Goal: Information Seeking & Learning: Learn about a topic

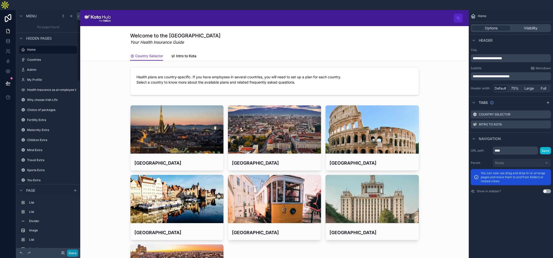
click at [74, 251] on button "Done" at bounding box center [72, 252] width 11 height 7
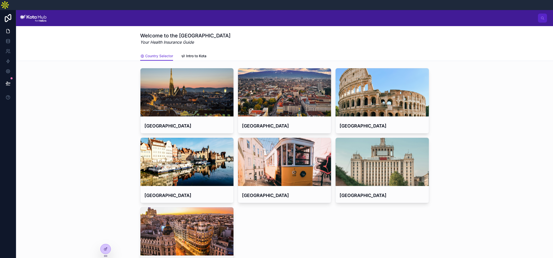
scroll to position [41, 0]
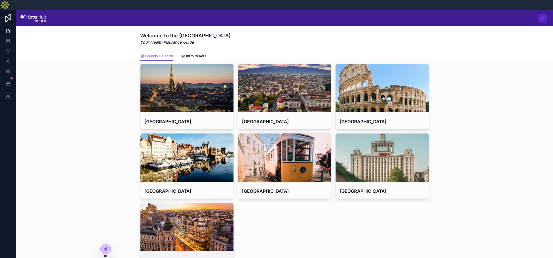
click at [185, 224] on div at bounding box center [186, 227] width 93 height 6
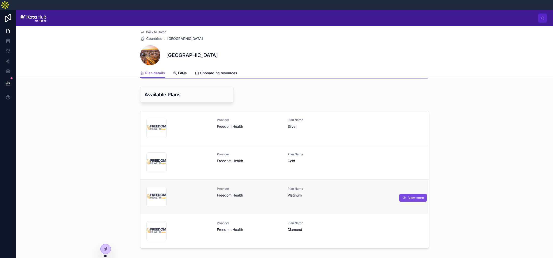
scroll to position [35, 0]
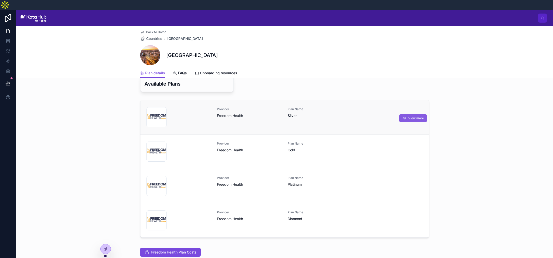
click at [419, 116] on span "View more" at bounding box center [416, 118] width 16 height 4
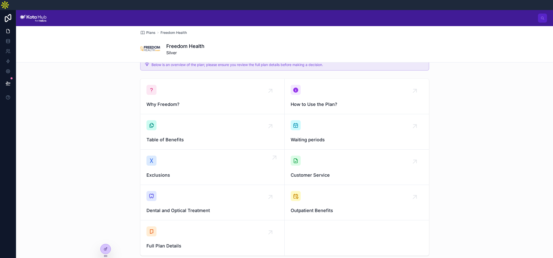
scroll to position [17, 0]
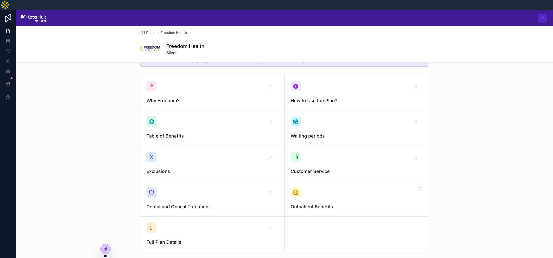
click at [333, 192] on div "Outpatient Benefits" at bounding box center [356, 198] width 132 height 23
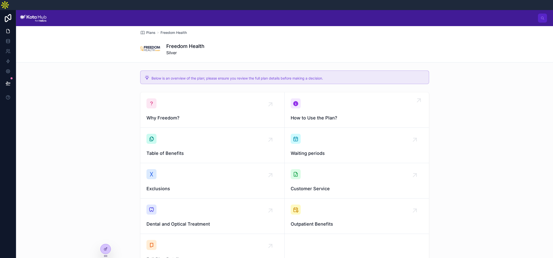
click at [309, 104] on div "How to Use the Plan?" at bounding box center [356, 109] width 132 height 23
click at [168, 172] on div "Exclusions" at bounding box center [212, 180] width 132 height 23
